Goal: Obtain resource: Obtain resource

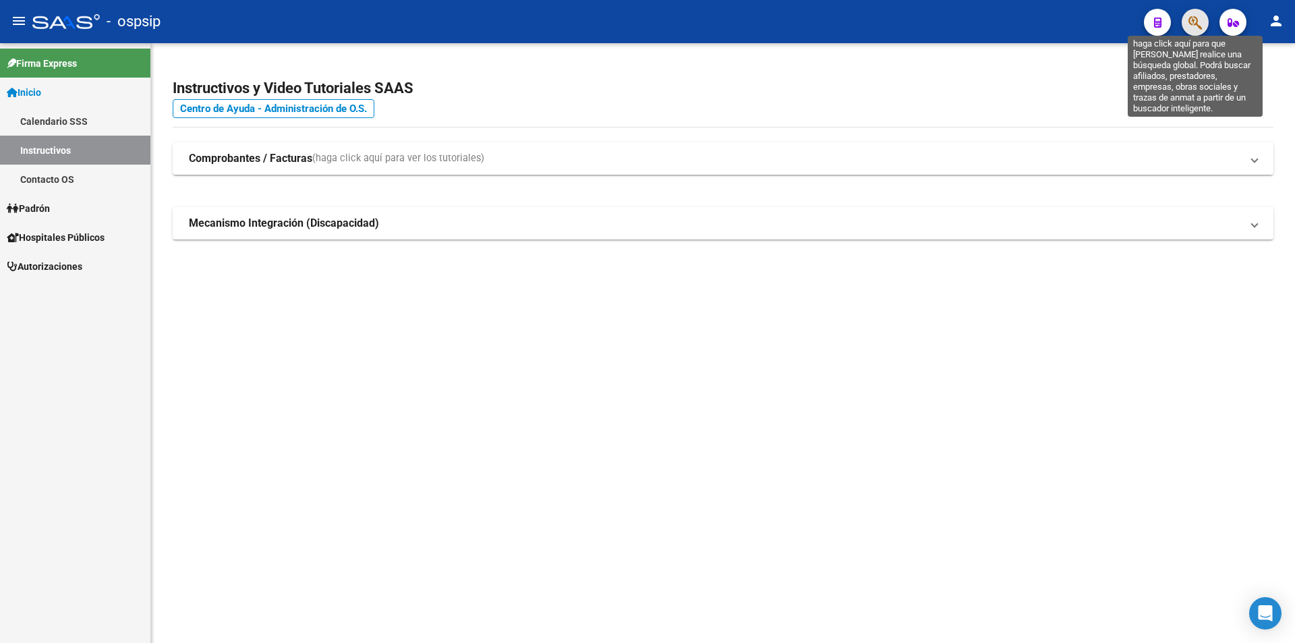
click at [1197, 19] on icon "button" at bounding box center [1194, 23] width 13 height 16
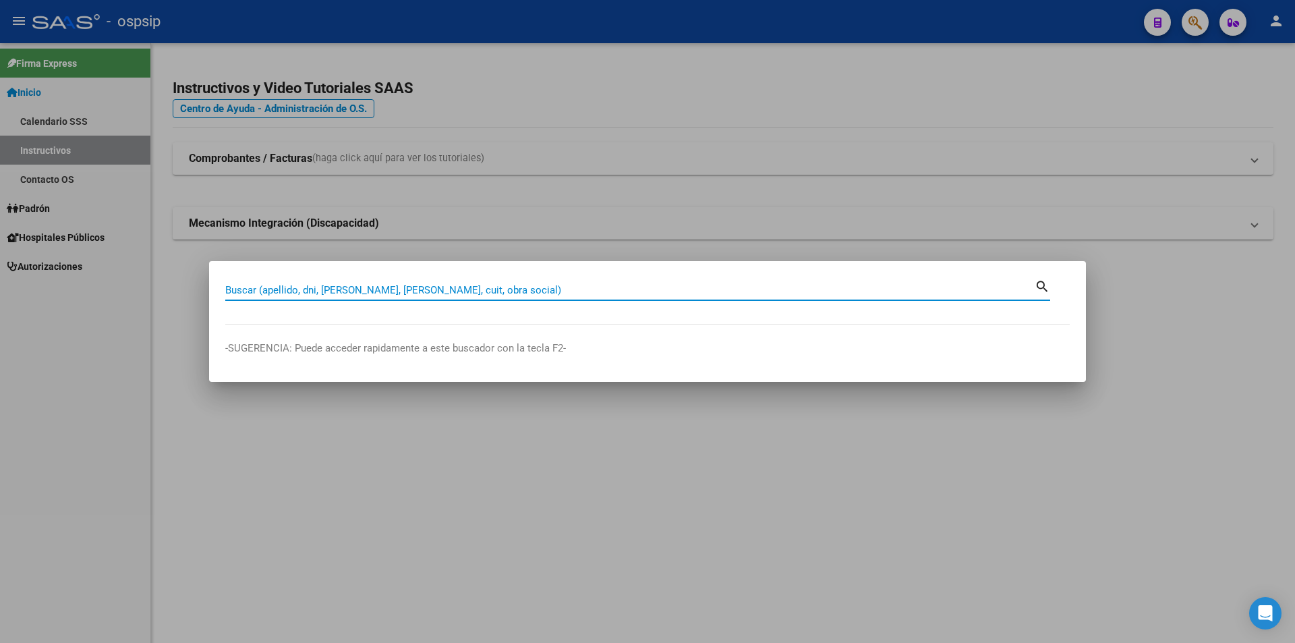
click at [269, 294] on input "Buscar (apellido, dni, [PERSON_NAME], [PERSON_NAME], cuit, obra social)" at bounding box center [629, 290] width 809 height 12
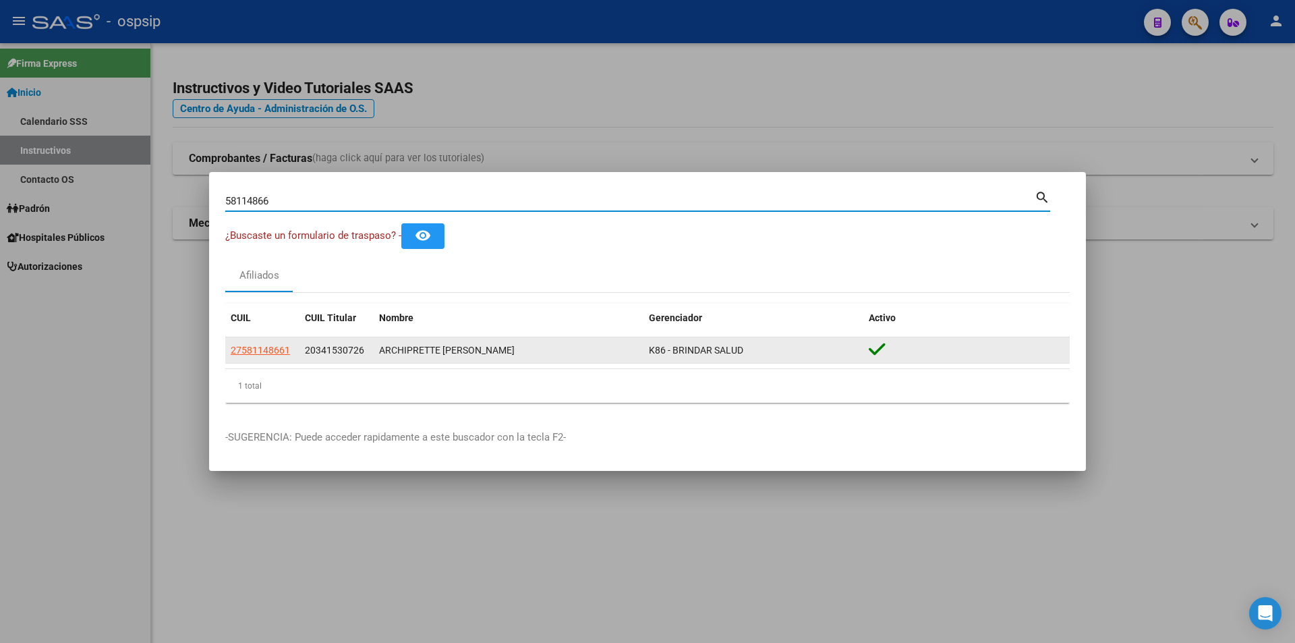
click at [438, 356] on div "ARCHIPRETTE [PERSON_NAME]" at bounding box center [508, 351] width 259 height 16
click at [458, 355] on div "ARCHIPRETTE [PERSON_NAME]" at bounding box center [508, 351] width 259 height 16
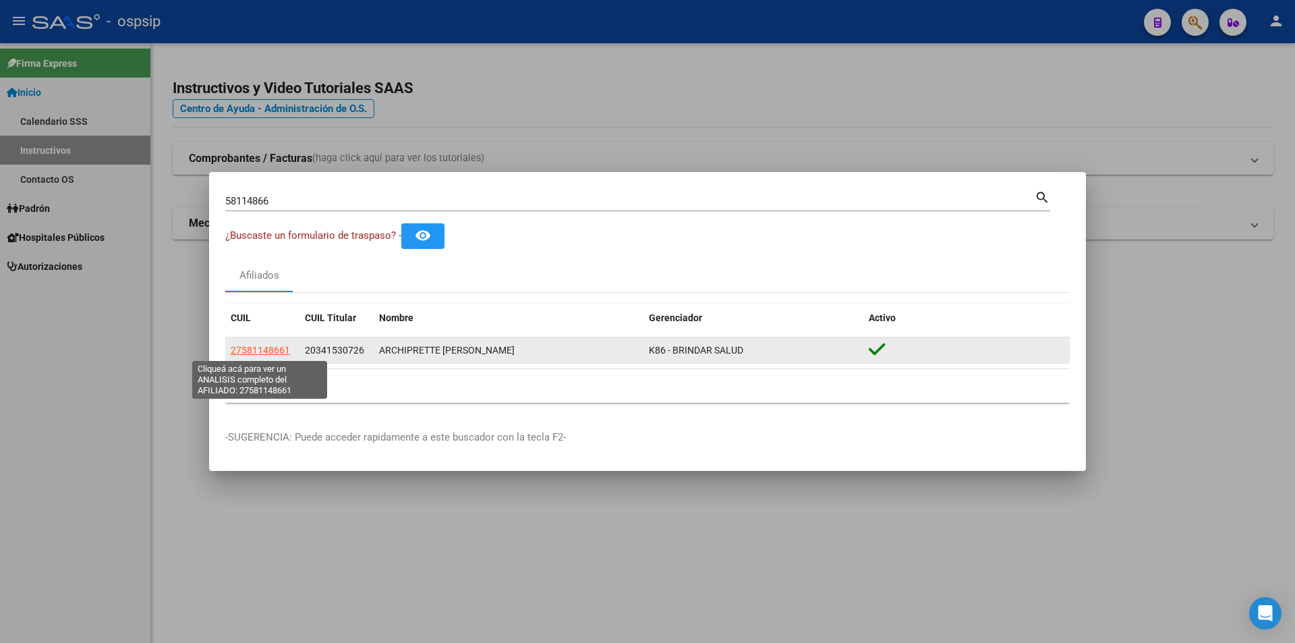
click at [268, 349] on span "27581148661" at bounding box center [260, 350] width 59 height 11
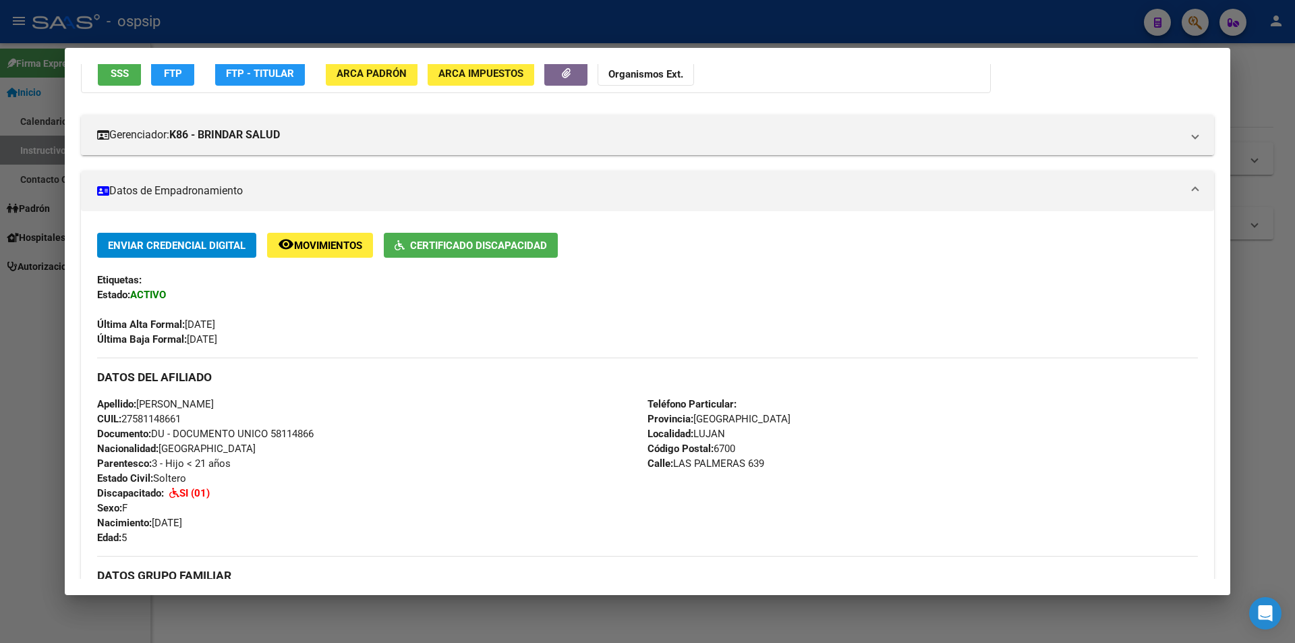
scroll to position [135, 0]
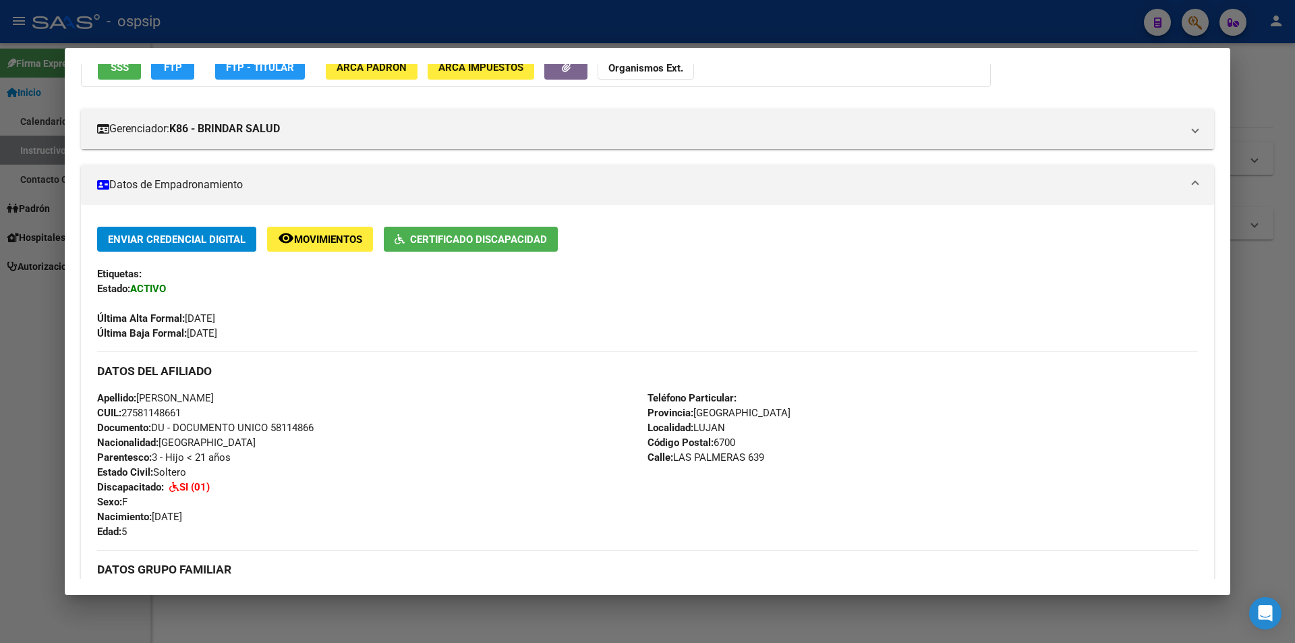
click at [500, 241] on span "Certificado Discapacidad" at bounding box center [478, 239] width 137 height 12
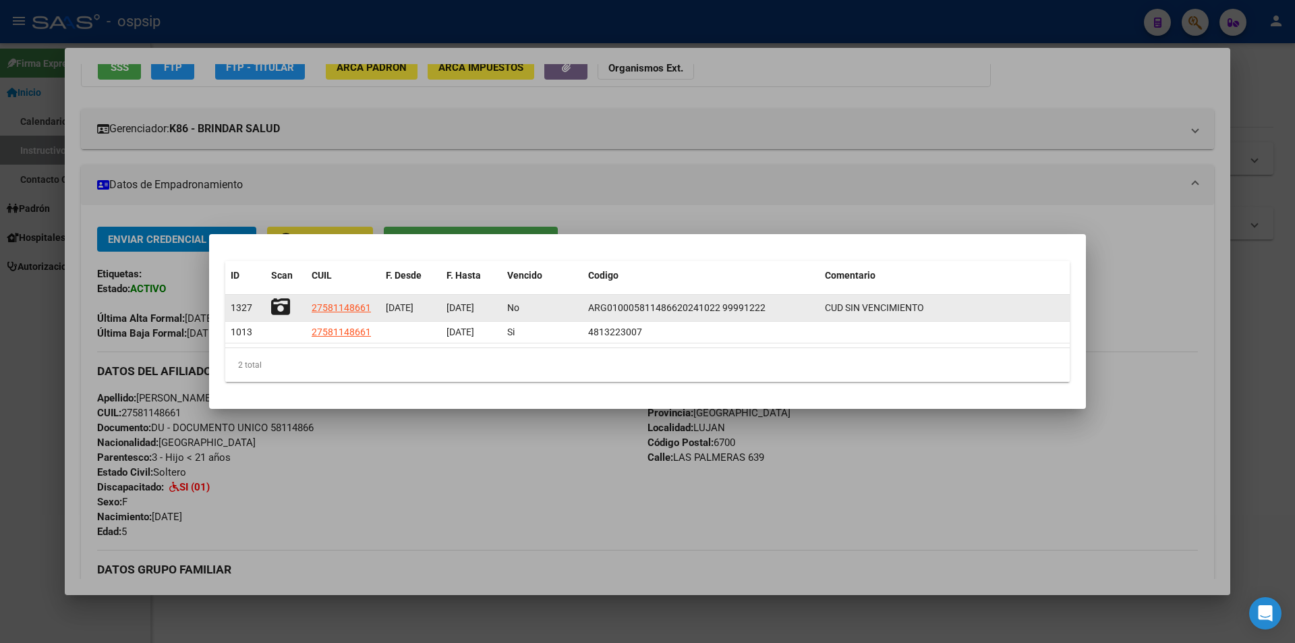
click at [276, 303] on icon at bounding box center [280, 306] width 19 height 19
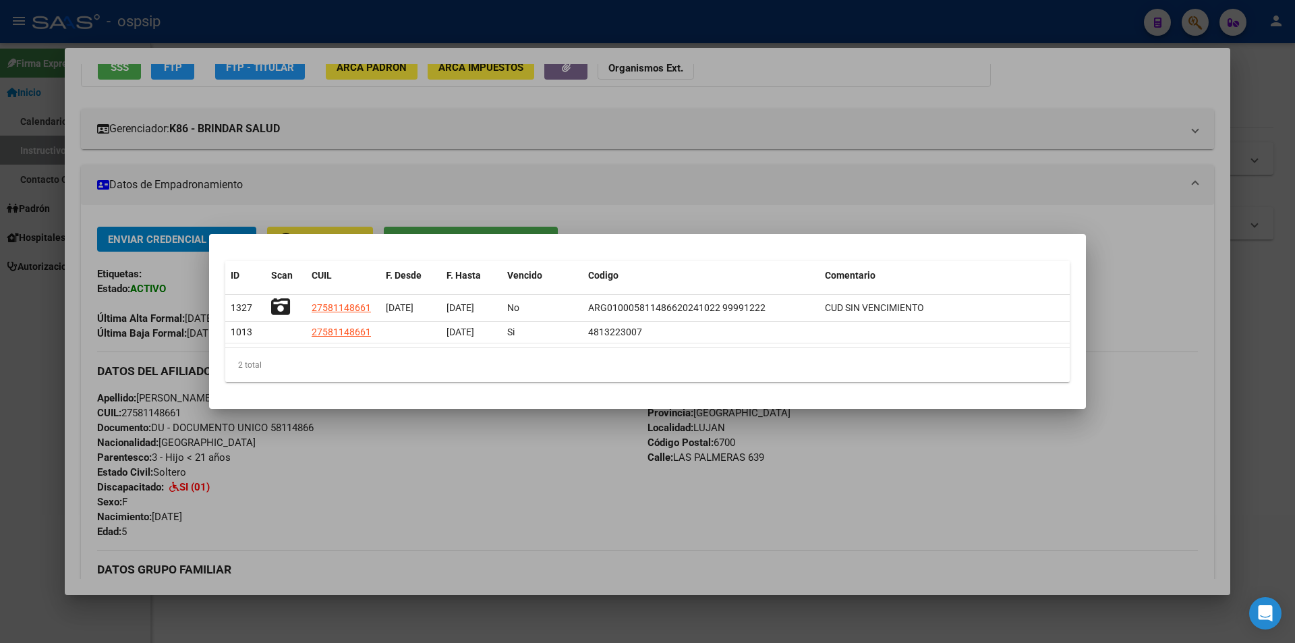
click at [852, 65] on div at bounding box center [647, 321] width 1295 height 643
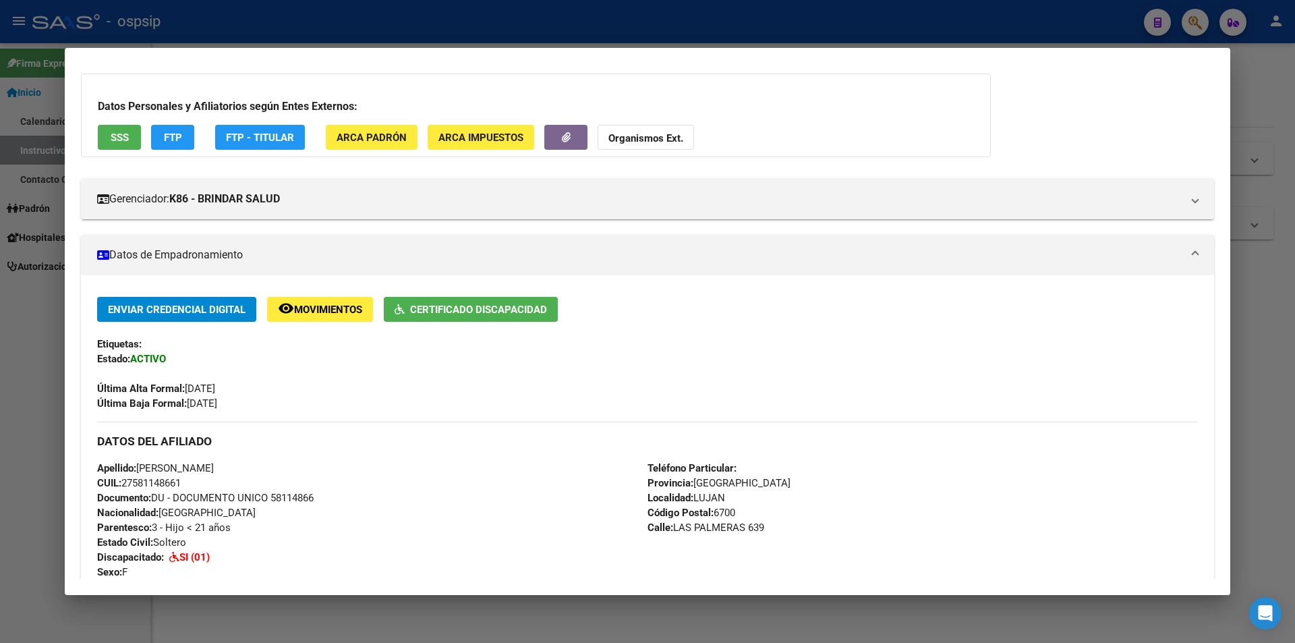
scroll to position [0, 0]
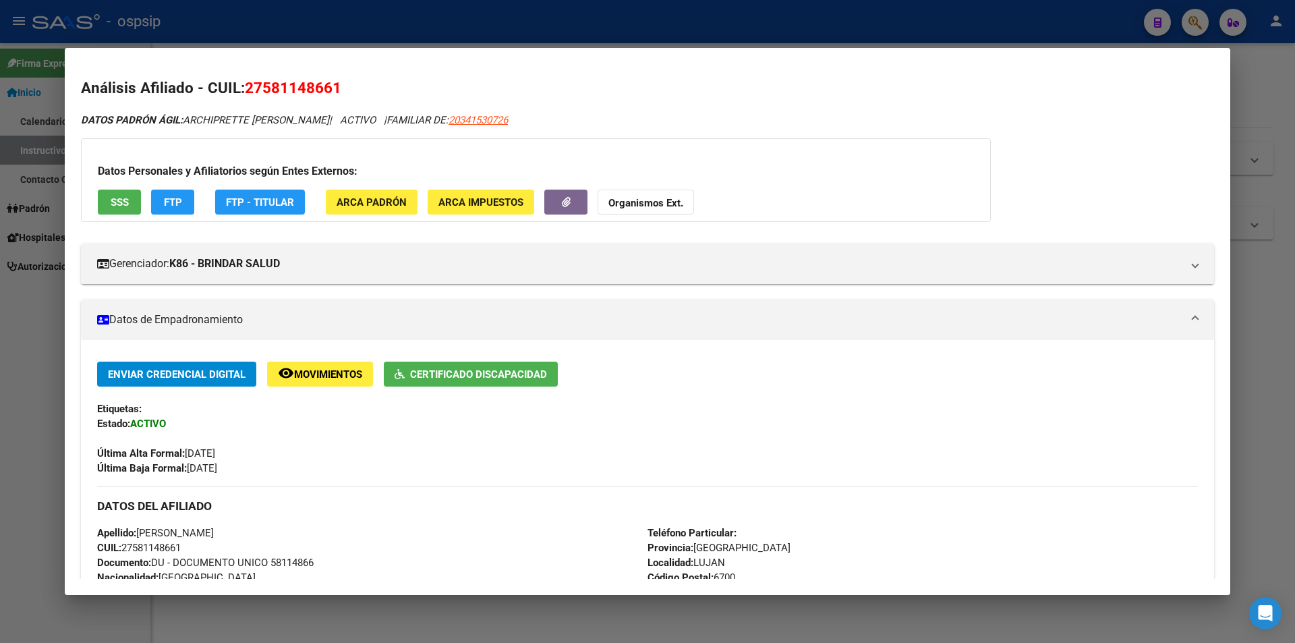
click at [764, 100] on div "Análisis Afiliado - CUIL: 27581148661 DATOS PADRÓN ÁGIL: ARCHIPRETTE [PERSON_NA…" at bounding box center [647, 639] width 1133 height 1124
click at [543, 28] on div at bounding box center [647, 321] width 1295 height 643
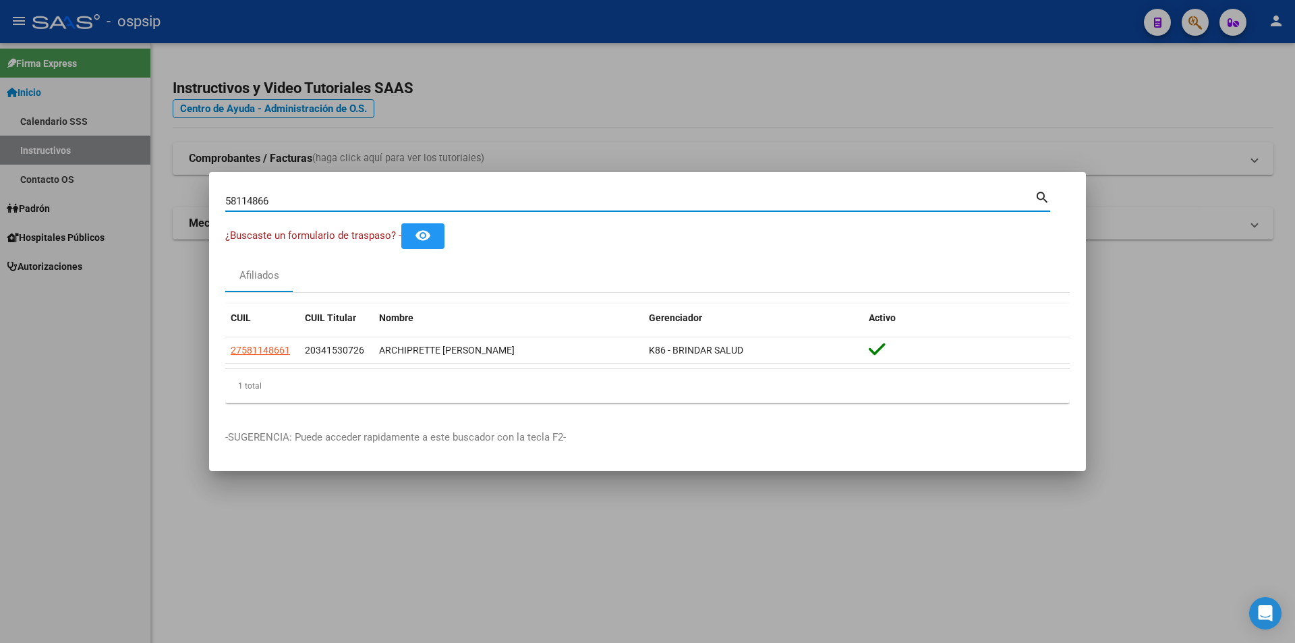
click at [282, 202] on input "58114866" at bounding box center [629, 201] width 809 height 12
type input "57481705"
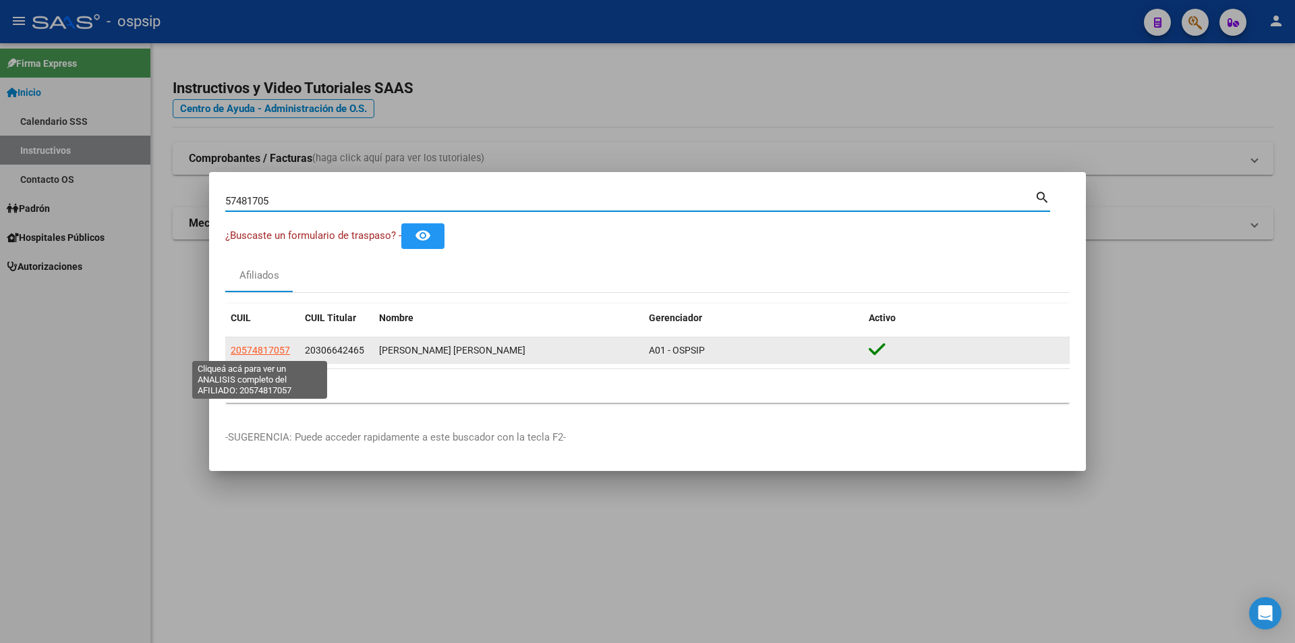
drag, startPoint x: 260, startPoint y: 343, endPoint x: 275, endPoint y: 348, distance: 15.6
click at [260, 343] on app-link-go-to "20574817057" at bounding box center [260, 351] width 59 height 16
click at [271, 347] on span "20574817057" at bounding box center [260, 350] width 59 height 11
type textarea "20574817057"
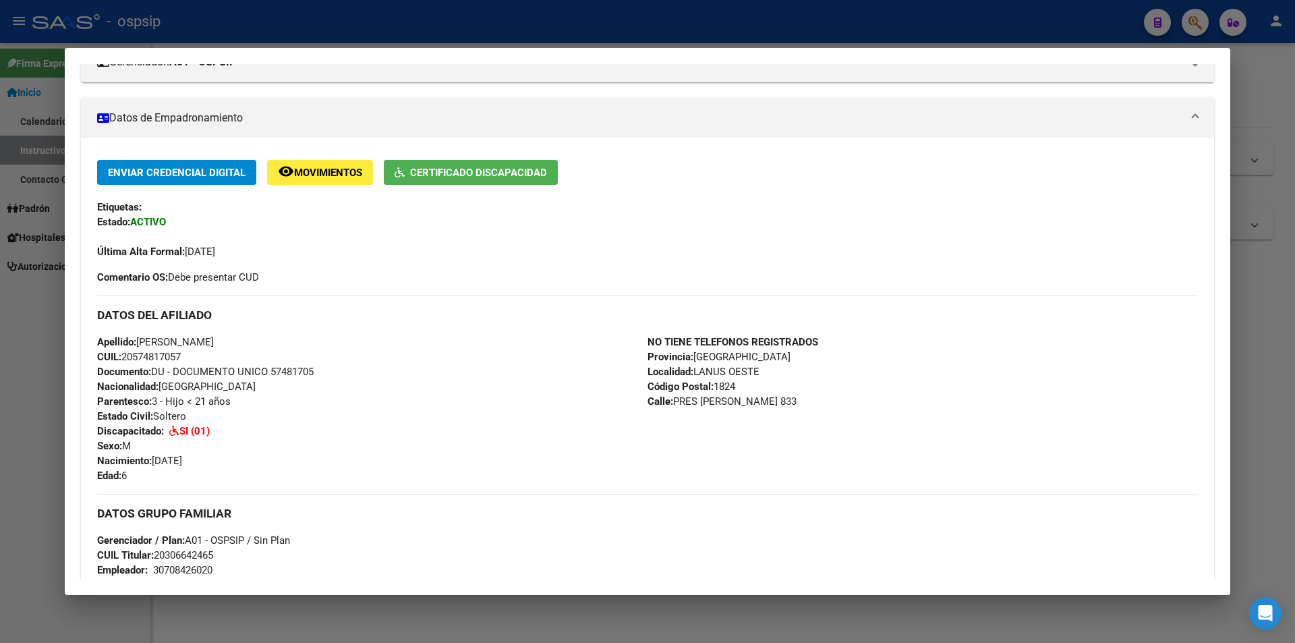
scroll to position [202, 0]
click at [473, 175] on span "Certificado Discapacidad" at bounding box center [478, 172] width 137 height 12
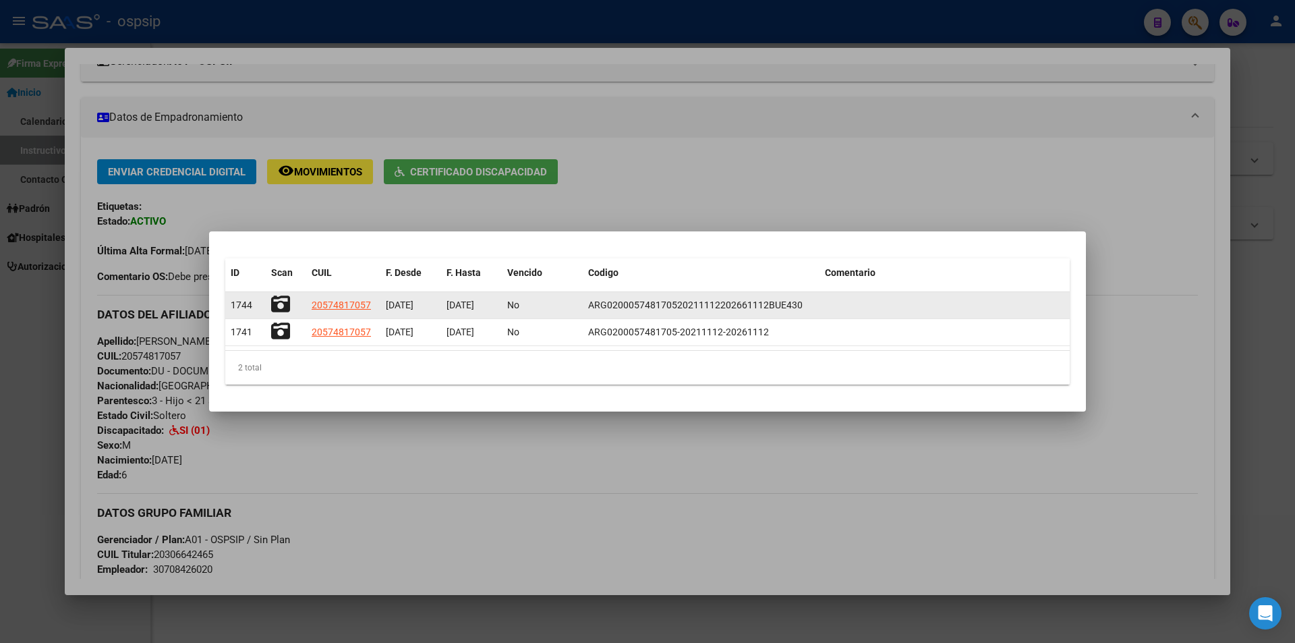
click at [283, 297] on icon at bounding box center [280, 304] width 19 height 19
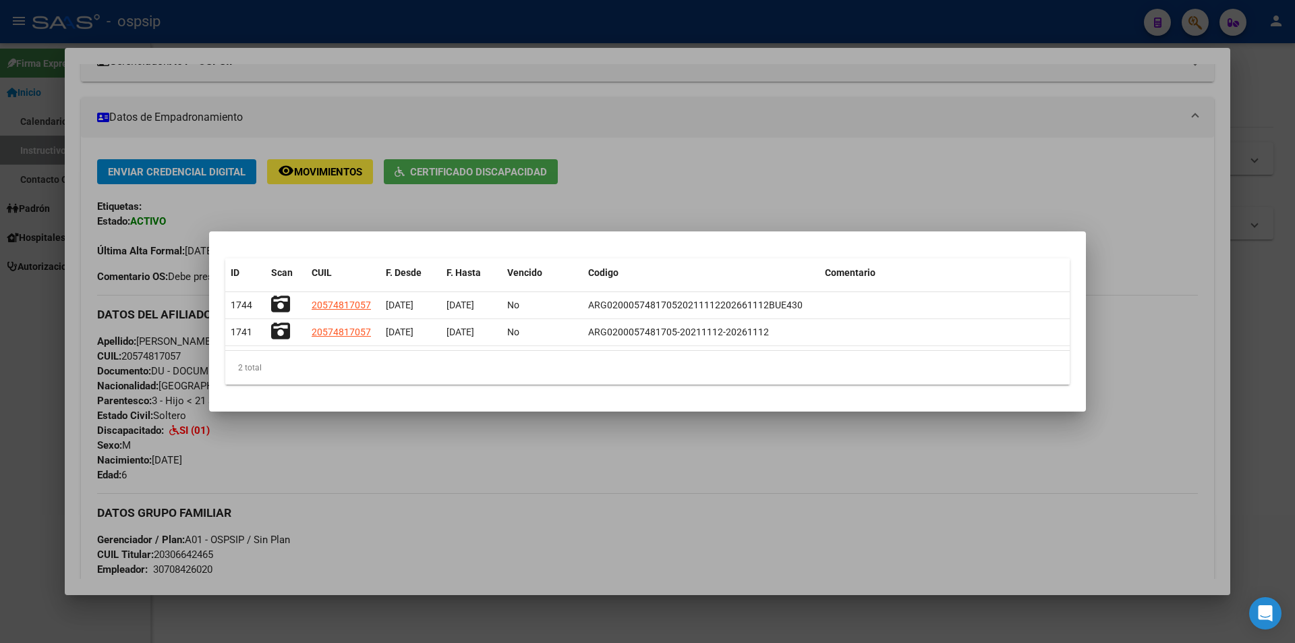
click at [698, 19] on div at bounding box center [647, 321] width 1295 height 643
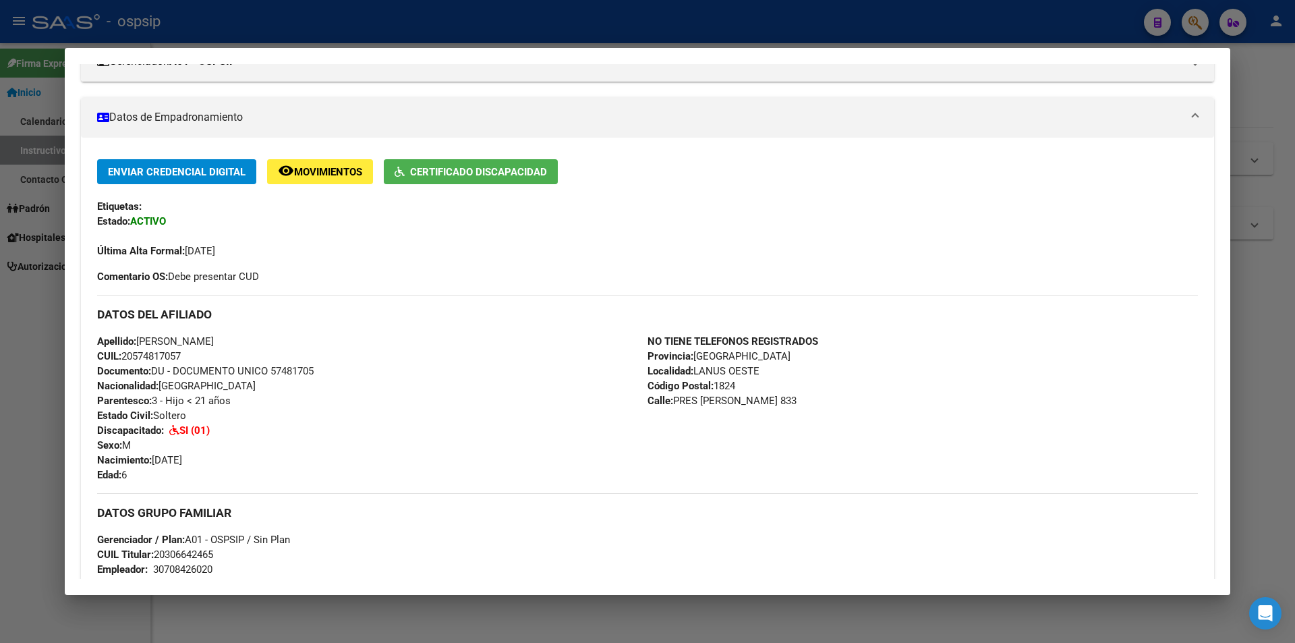
click at [497, 26] on div at bounding box center [647, 321] width 1295 height 643
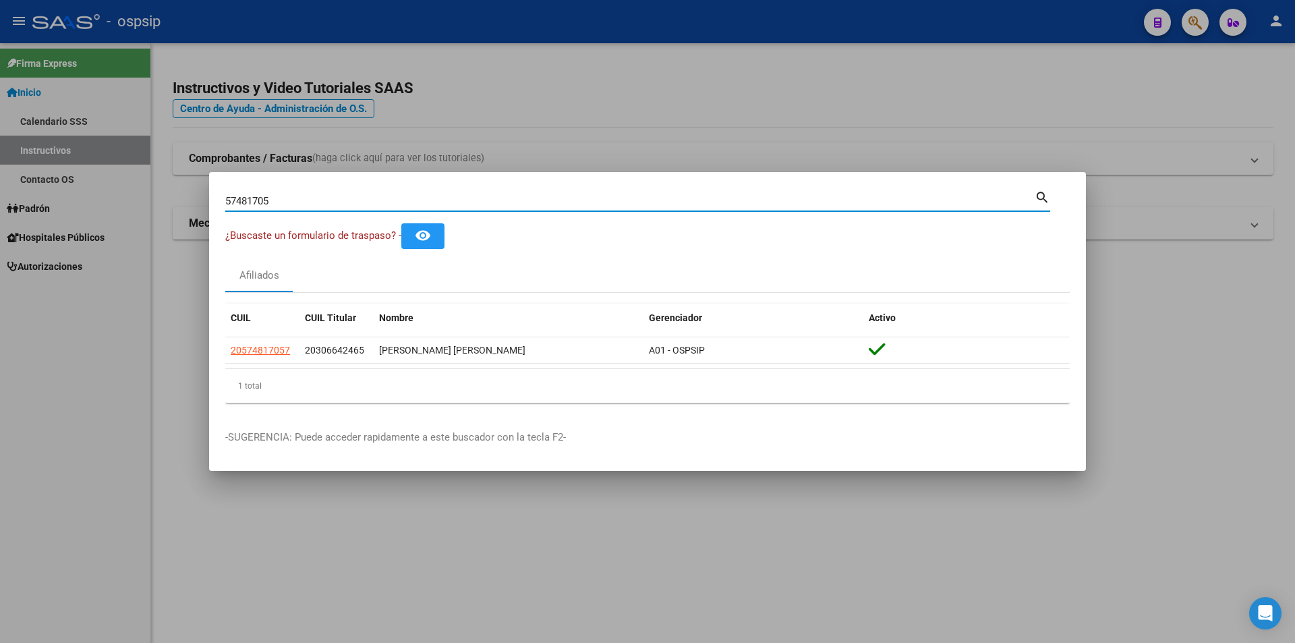
click at [283, 201] on input "57481705" at bounding box center [629, 201] width 809 height 12
type input "5"
type input "56192695"
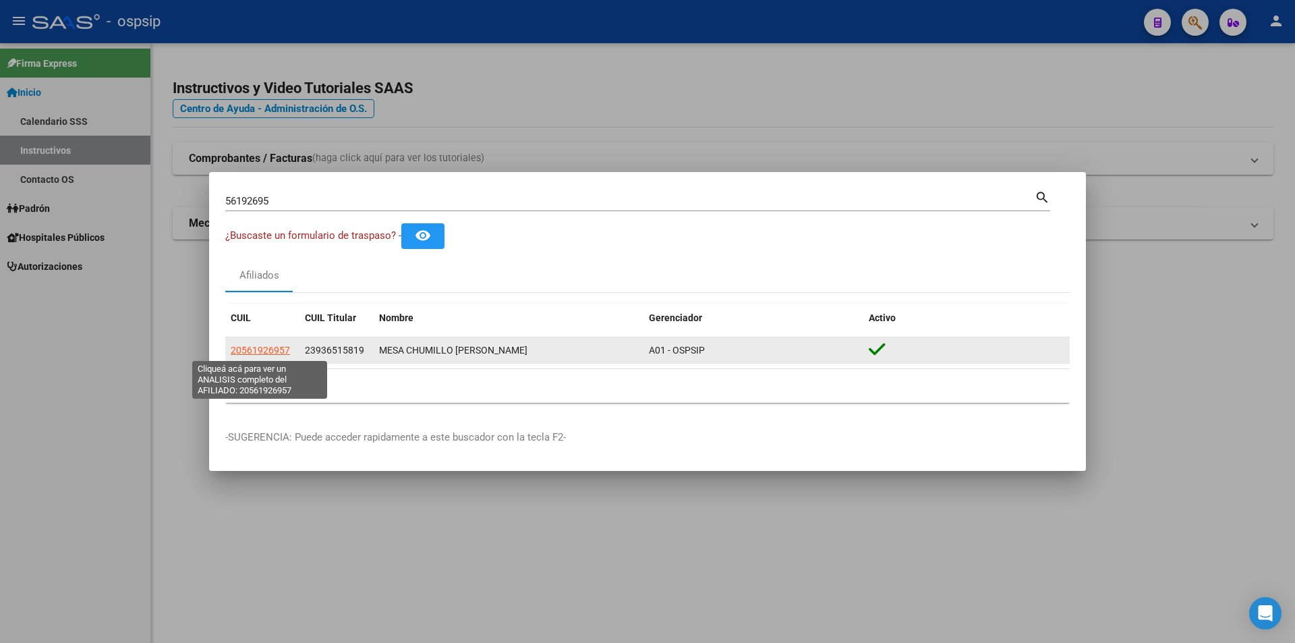
click at [266, 351] on span "20561926957" at bounding box center [260, 350] width 59 height 11
type textarea "20561926957"
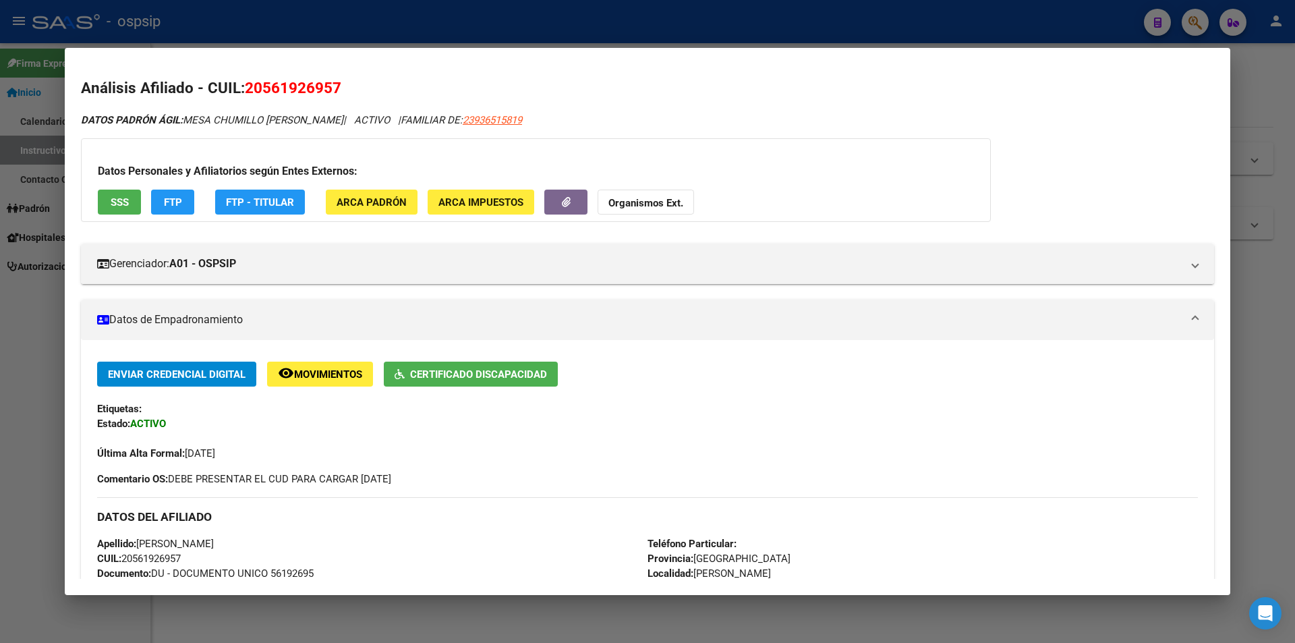
click at [467, 383] on button "Certificado Discapacidad" at bounding box center [471, 373] width 174 height 25
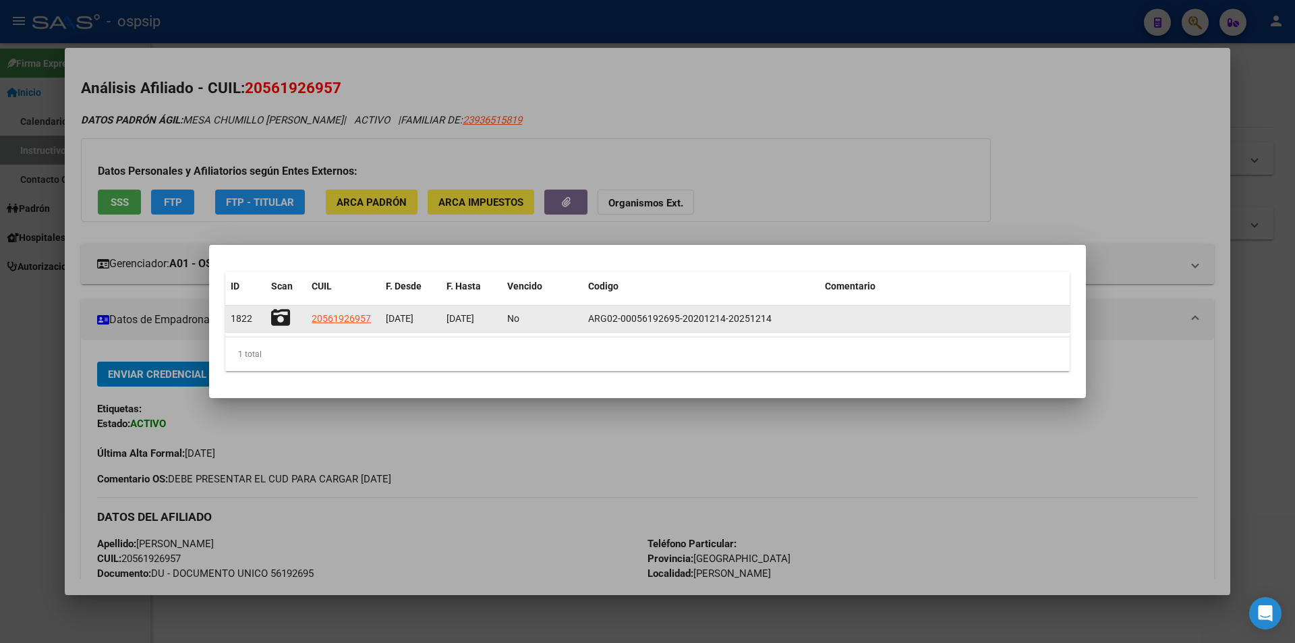
click at [281, 315] on icon at bounding box center [280, 317] width 19 height 19
